Goal: Check status: Check status

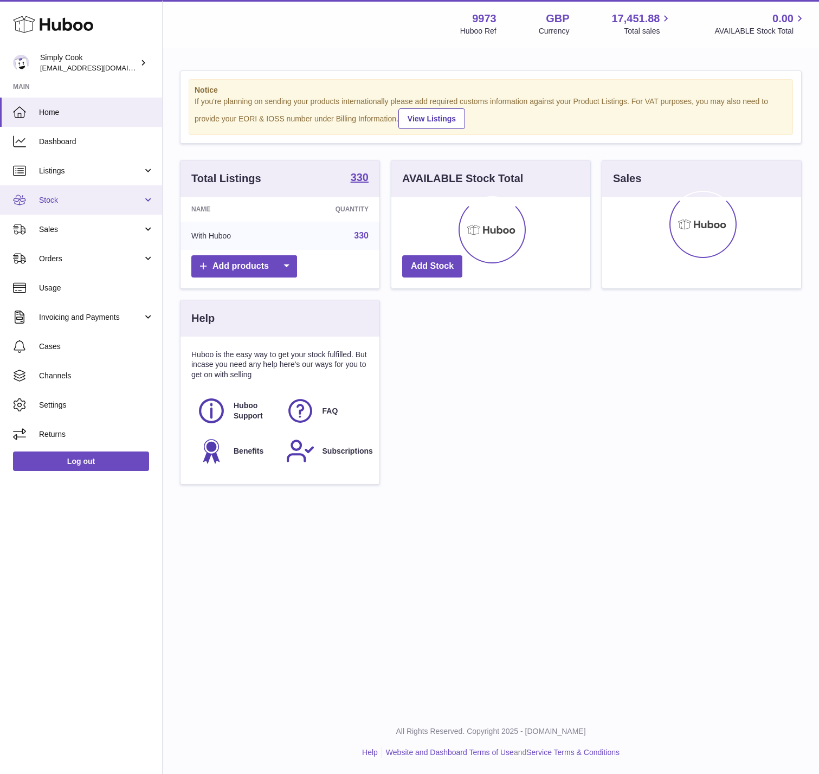
click at [111, 202] on span "Stock" at bounding box center [90, 200] width 103 height 10
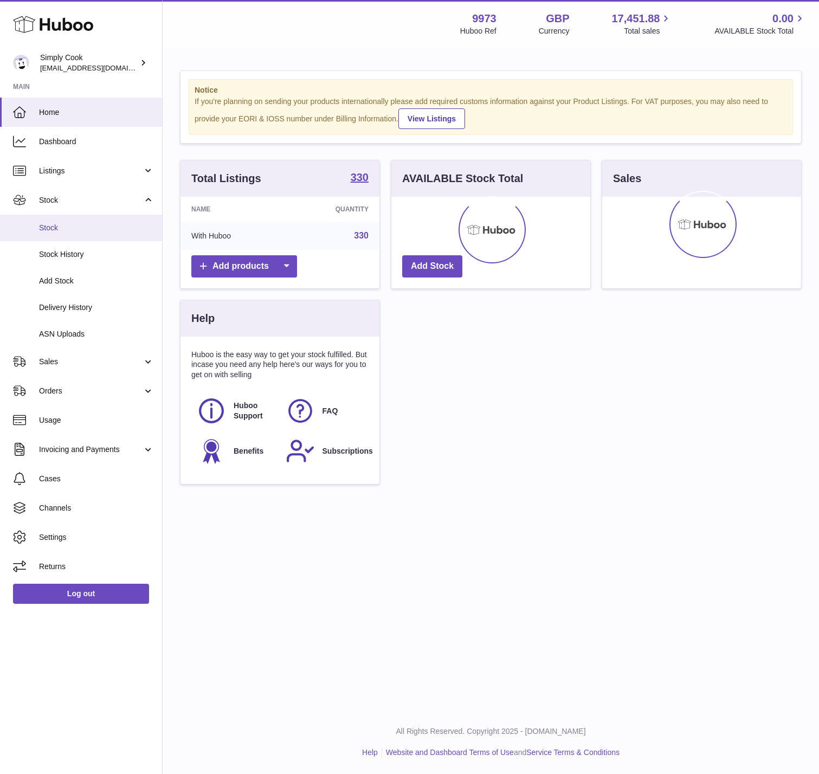
click at [84, 232] on span "Stock" at bounding box center [96, 228] width 115 height 10
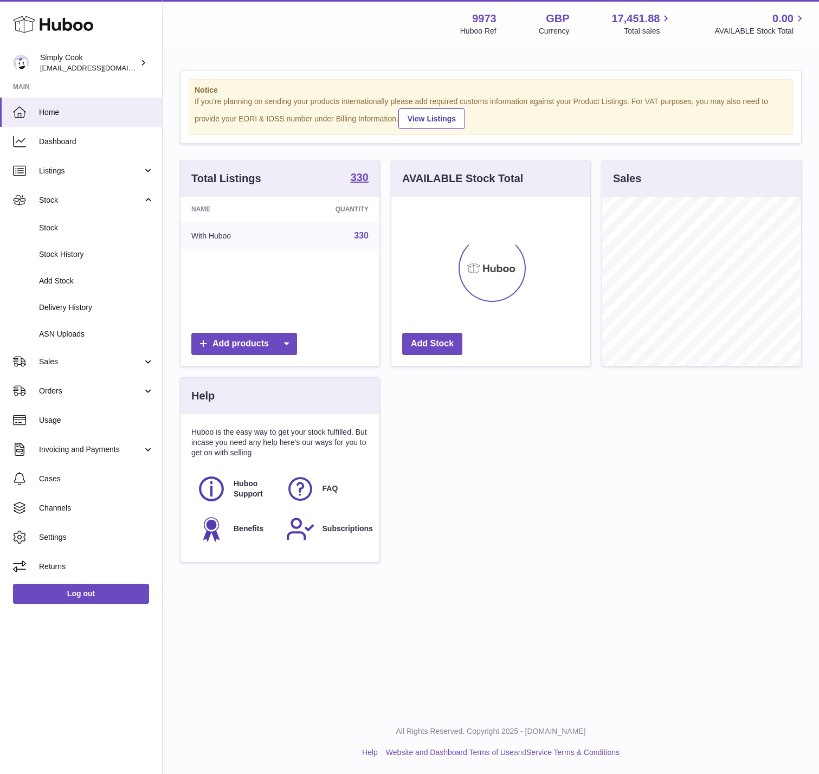
scroll to position [169, 199]
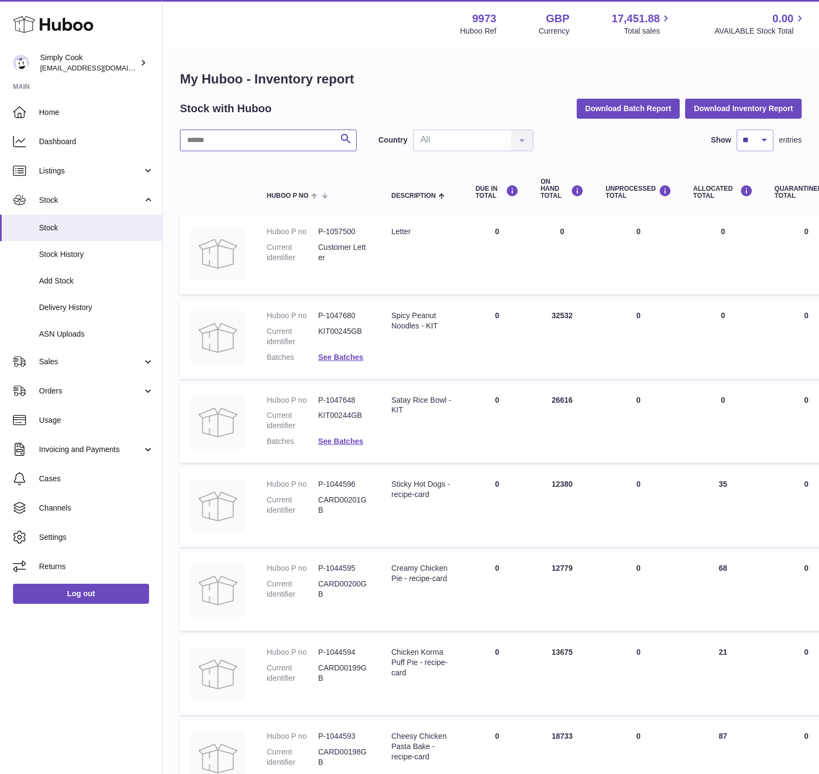
click at [268, 138] on input "text" at bounding box center [268, 140] width 177 height 22
paste input "******"
type input "******"
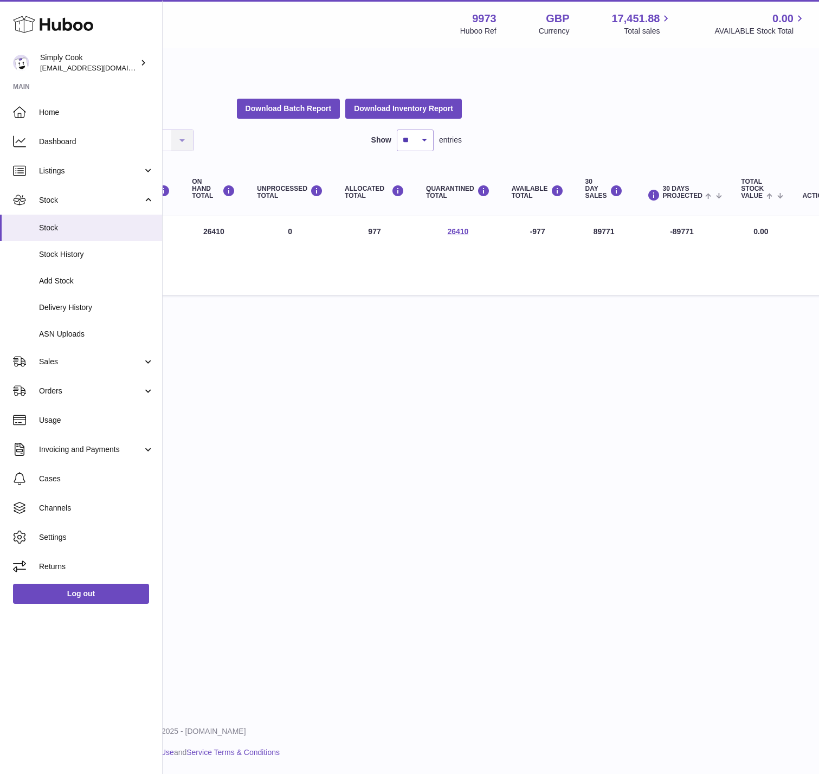
scroll to position [0, 342]
click at [458, 232] on link "26410" at bounding box center [455, 231] width 21 height 9
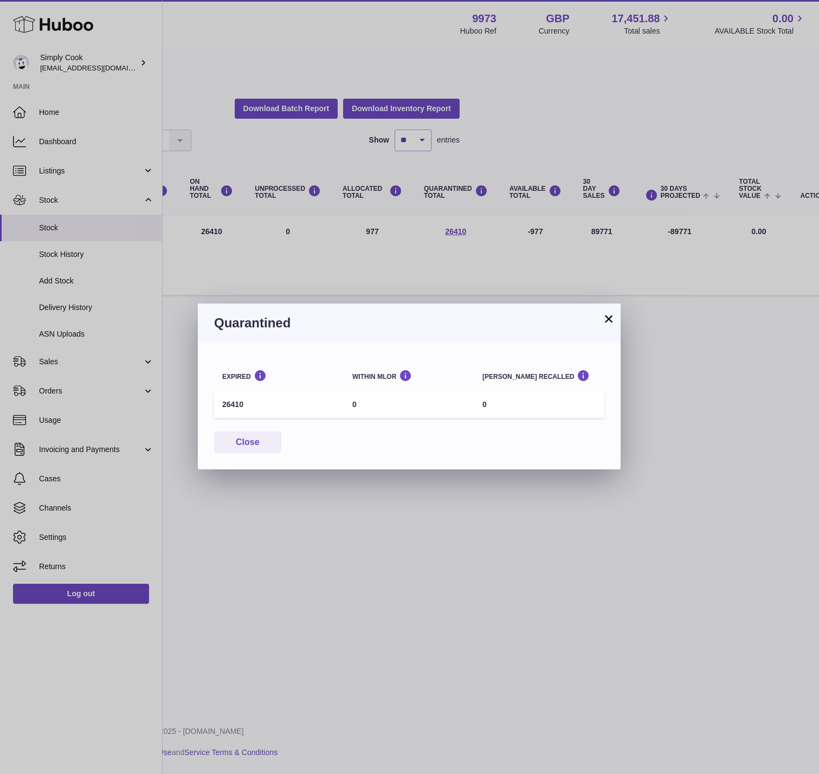
click at [608, 323] on button "×" at bounding box center [608, 318] width 13 height 13
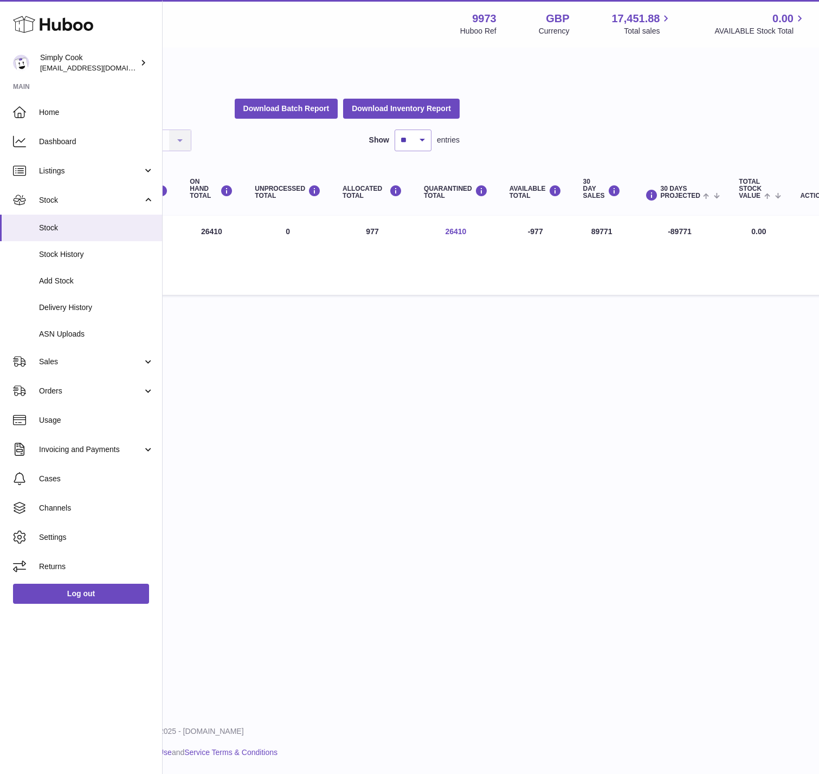
click at [457, 231] on link "26410" at bounding box center [455, 231] width 21 height 9
click at [466, 217] on td "QUARANTINED Total 26410" at bounding box center [456, 255] width 86 height 79
click at [463, 232] on link "26410" at bounding box center [455, 231] width 21 height 9
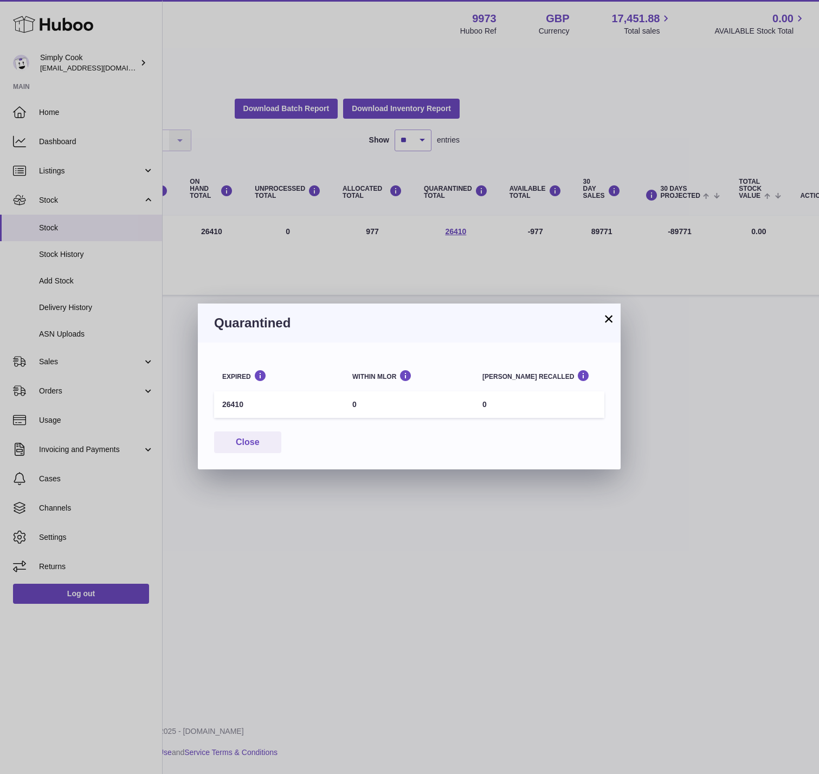
click at [609, 321] on button "×" at bounding box center [608, 318] width 13 height 13
